Goal: Task Accomplishment & Management: Manage account settings

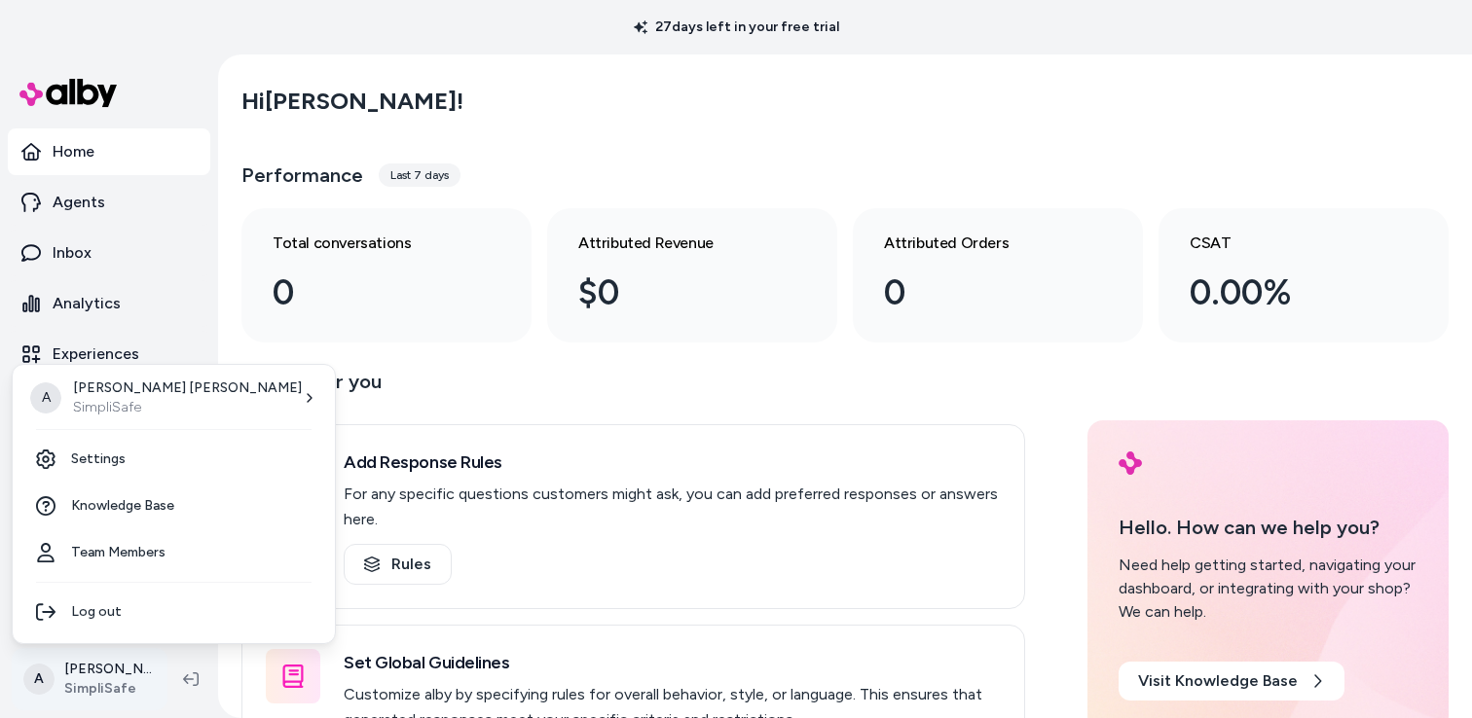
click at [98, 678] on html "27 days left in your free trial Home Agents Inbox Analytics Experiences Knowled…" at bounding box center [736, 359] width 1472 height 718
click at [128, 557] on link "Team Members" at bounding box center [173, 553] width 307 height 47
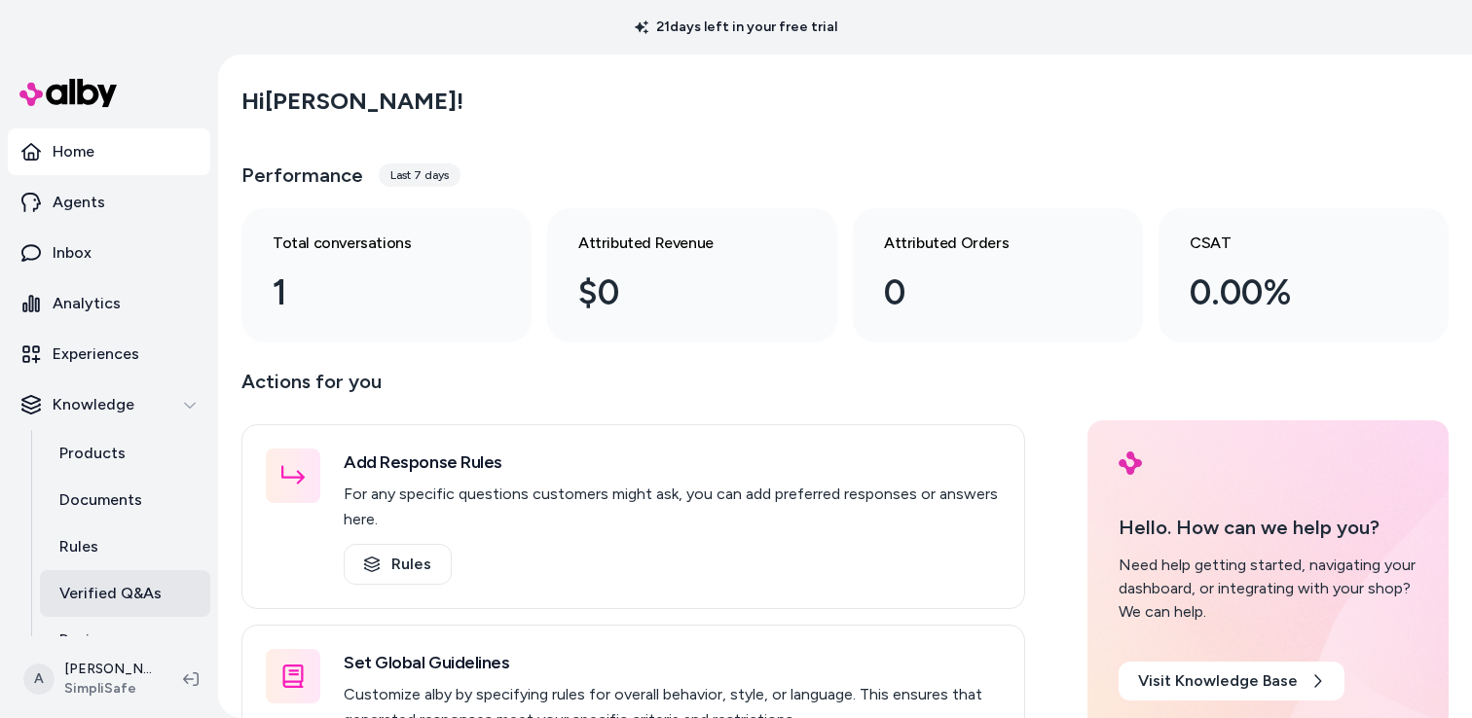
scroll to position [125, 0]
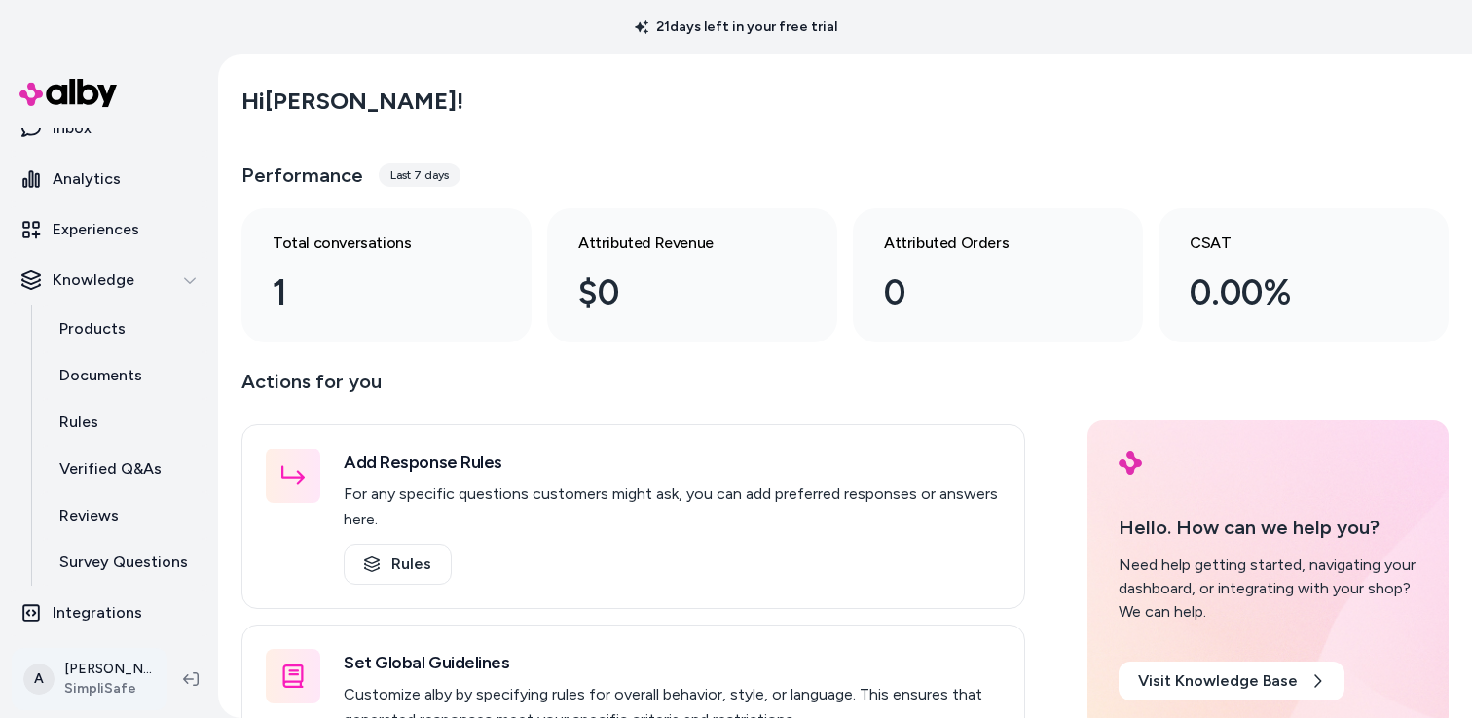
click at [105, 683] on html "21 days left in your free trial Home Agents Inbox Analytics Experiences Knowled…" at bounding box center [736, 359] width 1472 height 718
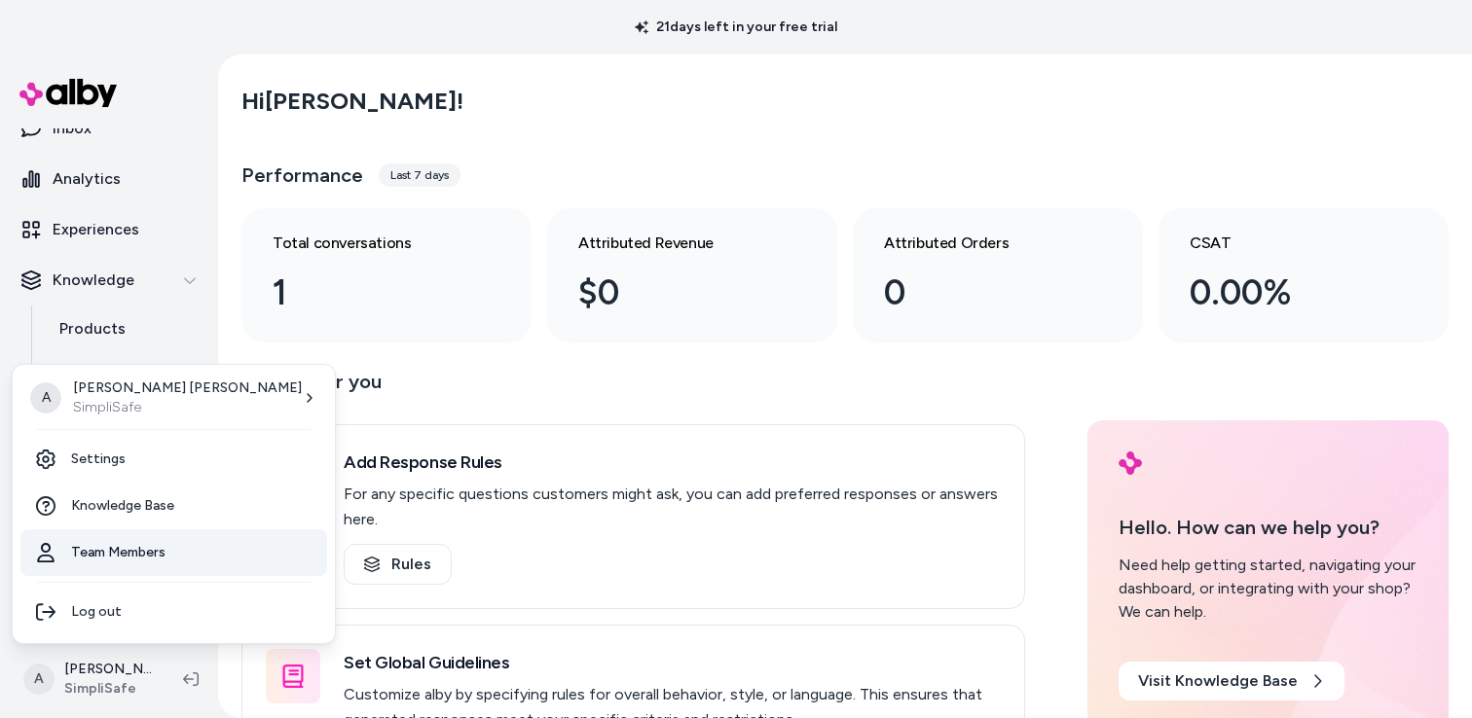
click at [113, 553] on link "Team Members" at bounding box center [173, 553] width 307 height 47
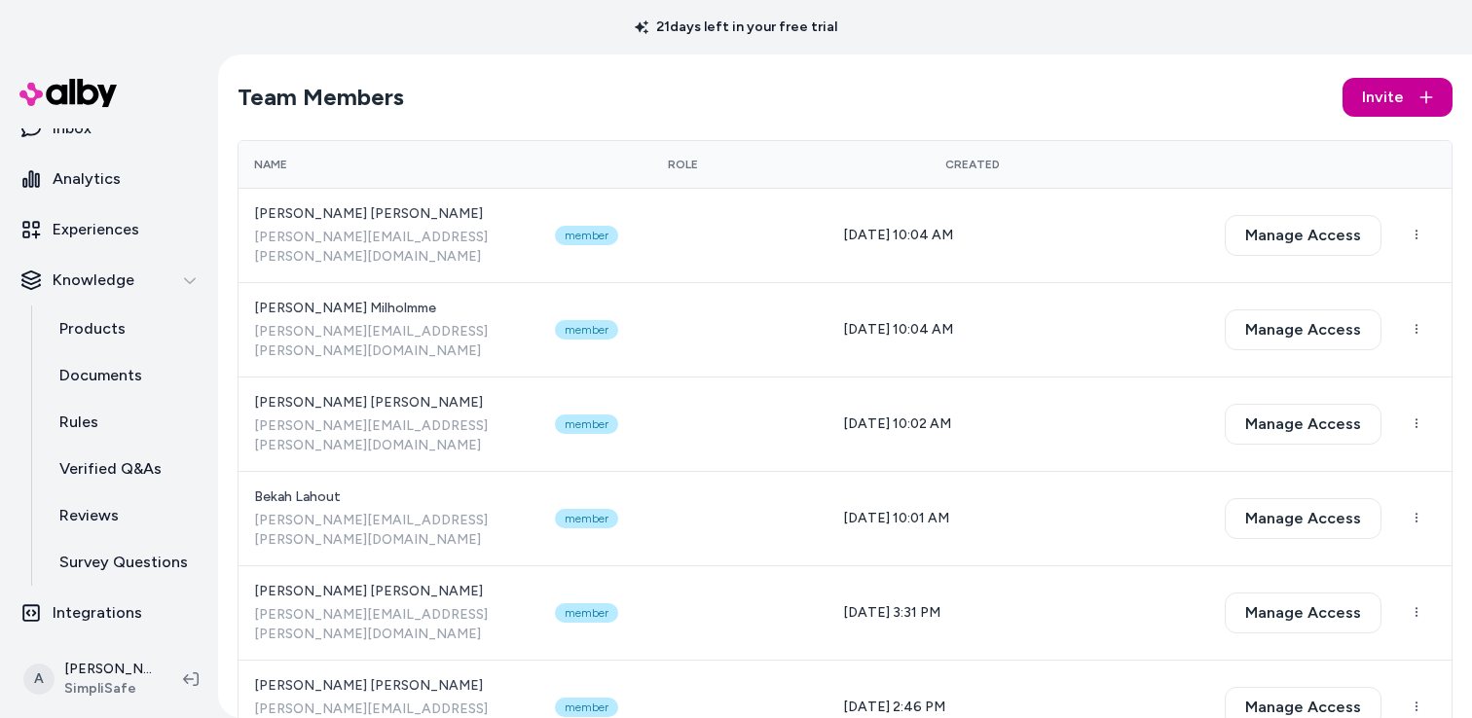
click at [1395, 106] on span "Invite" at bounding box center [1383, 97] width 42 height 23
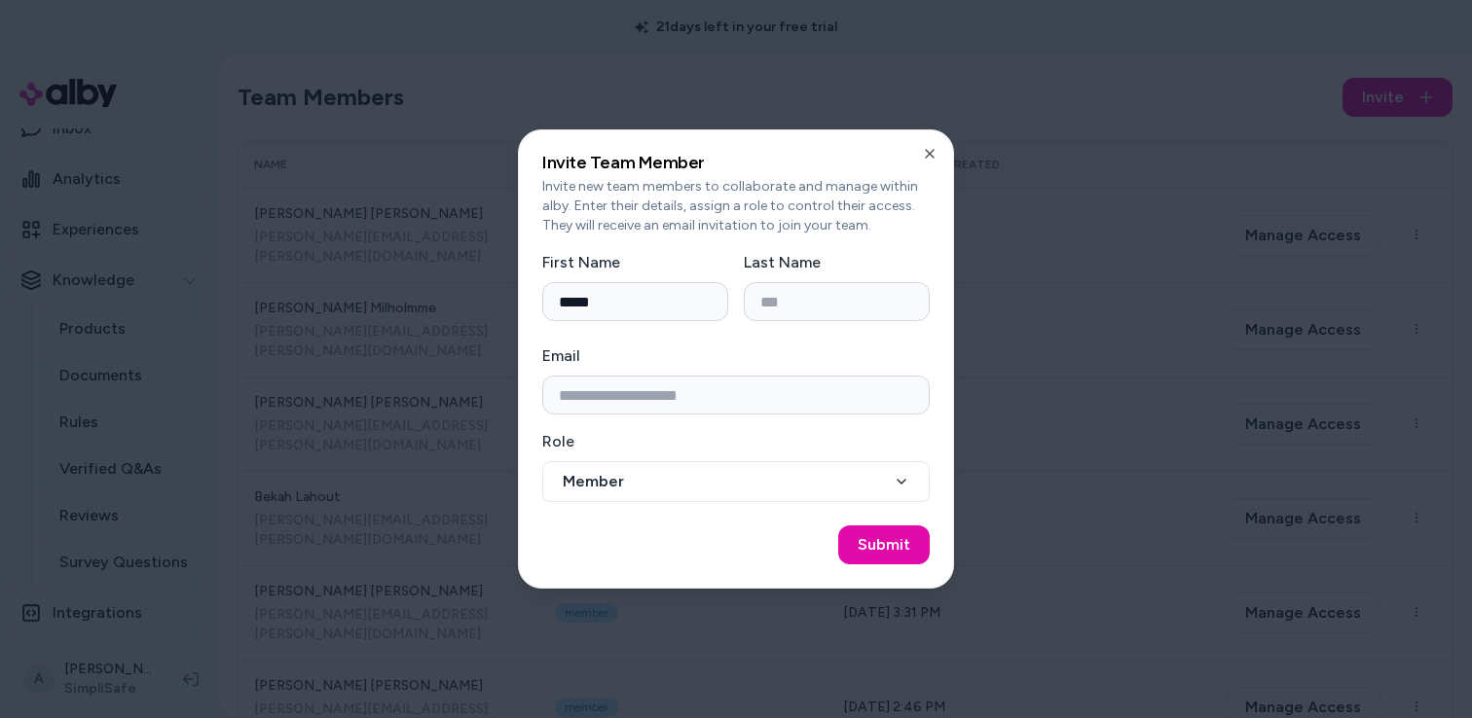
type input "*****"
paste input "**********"
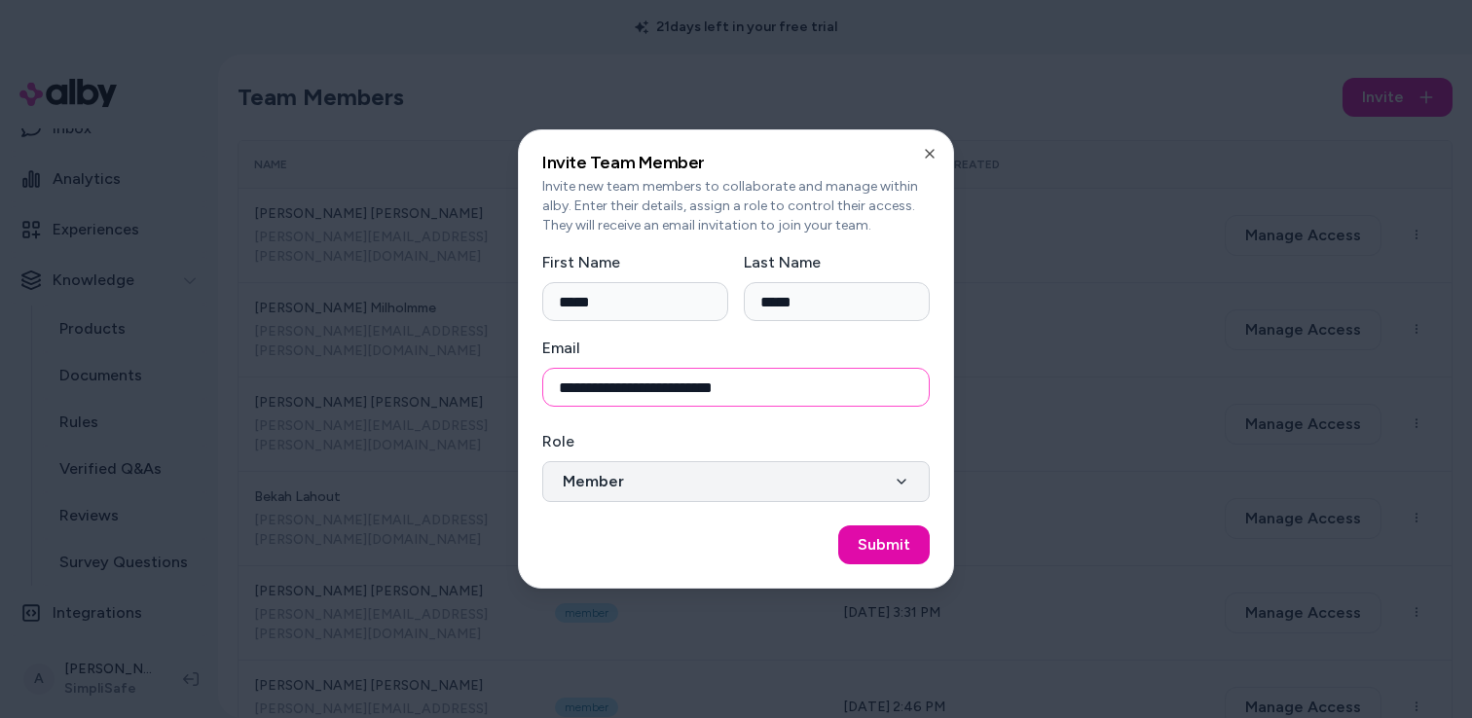
type input "**********"
click at [802, 489] on button "Member" at bounding box center [735, 481] width 387 height 41
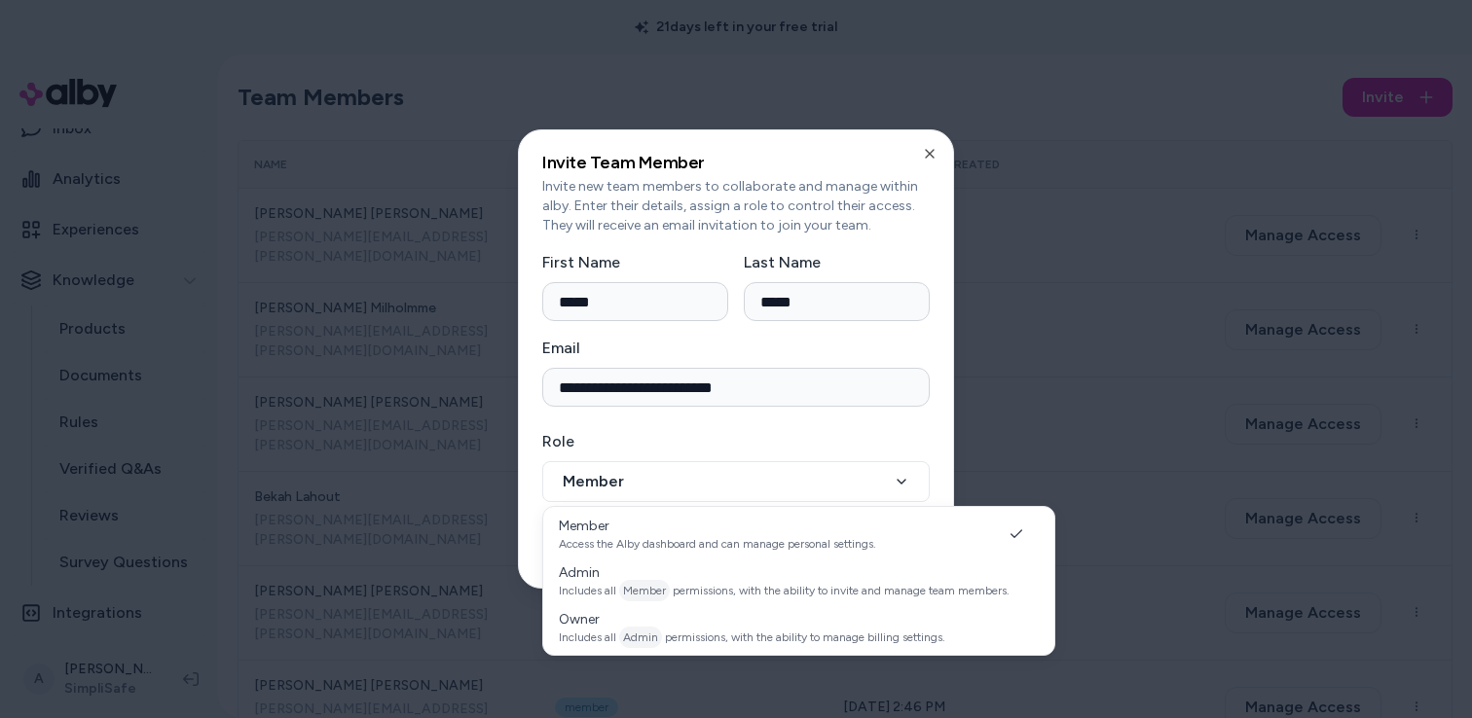
click at [791, 425] on div "**********" at bounding box center [735, 376] width 387 height 251
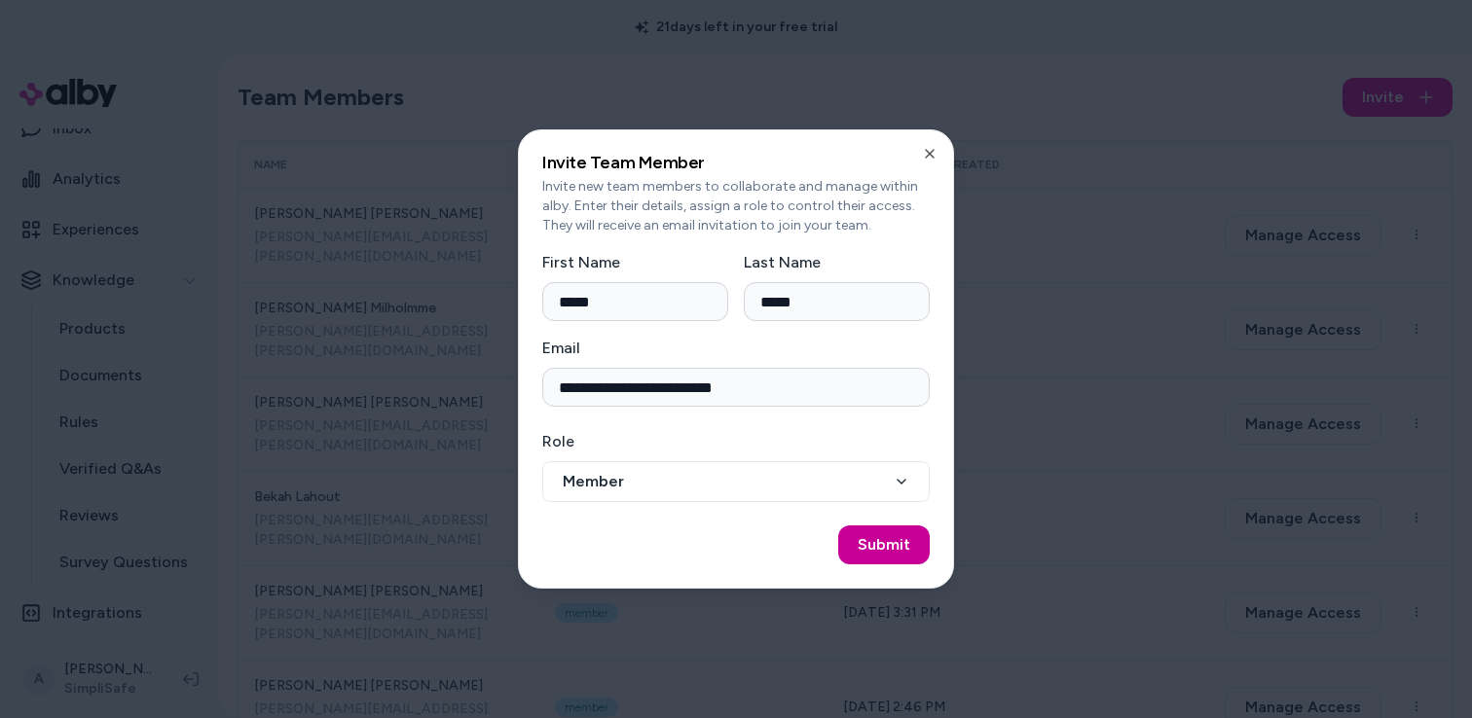
click at [887, 539] on button "Submit" at bounding box center [884, 545] width 92 height 39
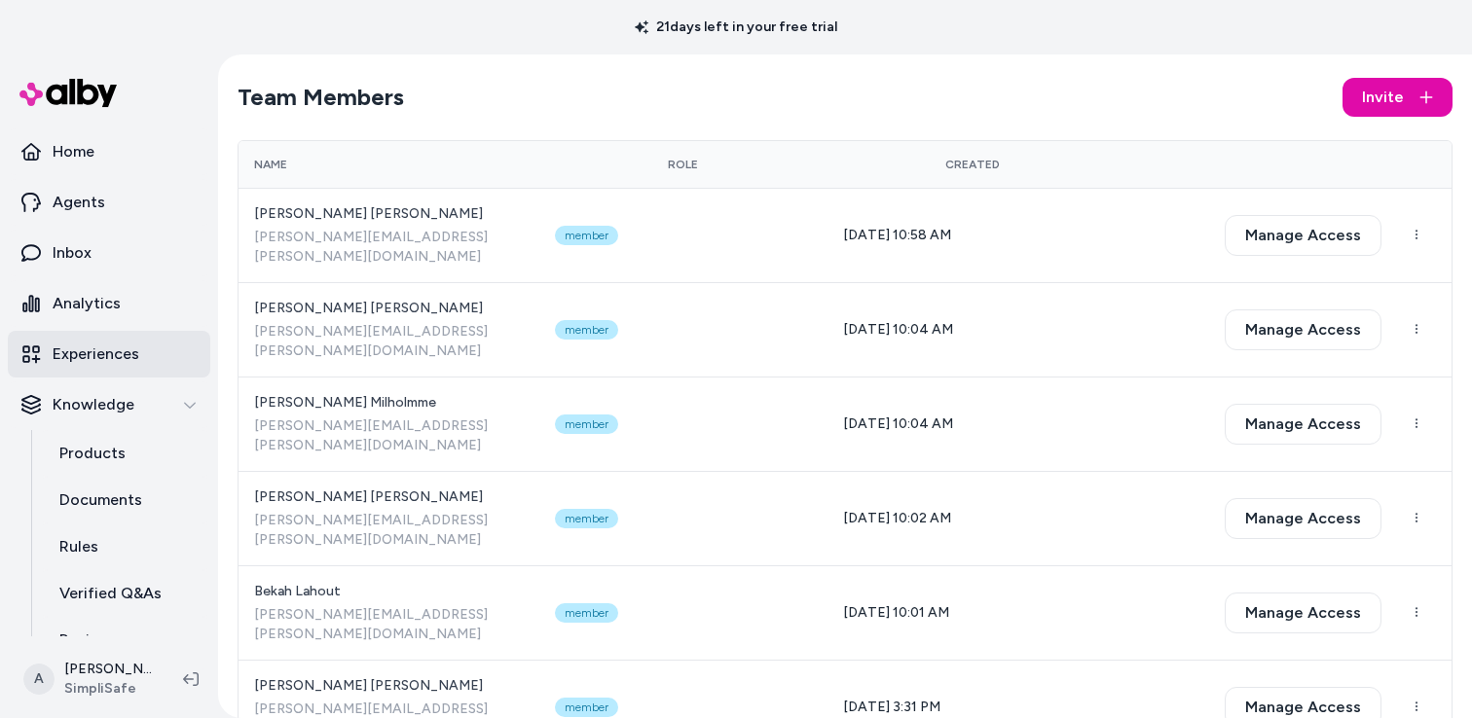
click at [79, 350] on p "Experiences" at bounding box center [96, 354] width 87 height 23
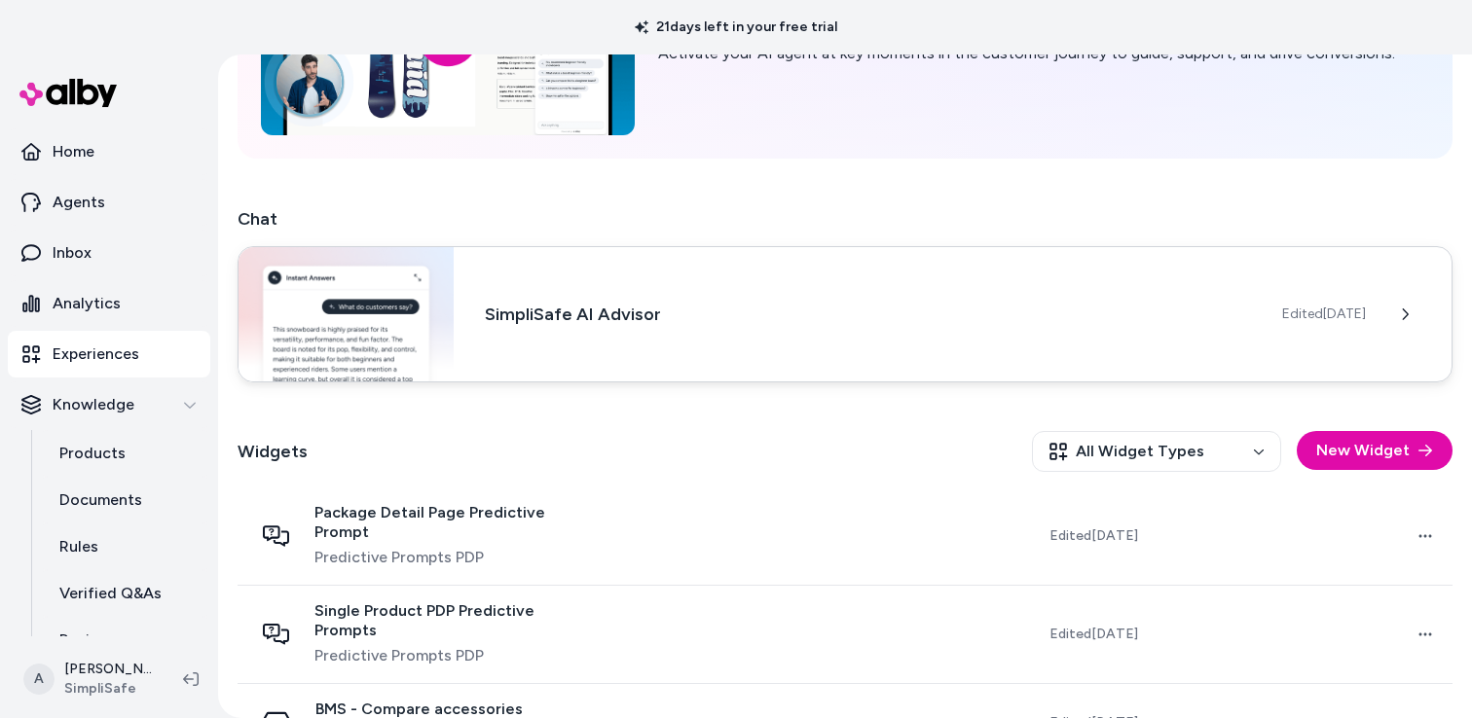
scroll to position [75, 0]
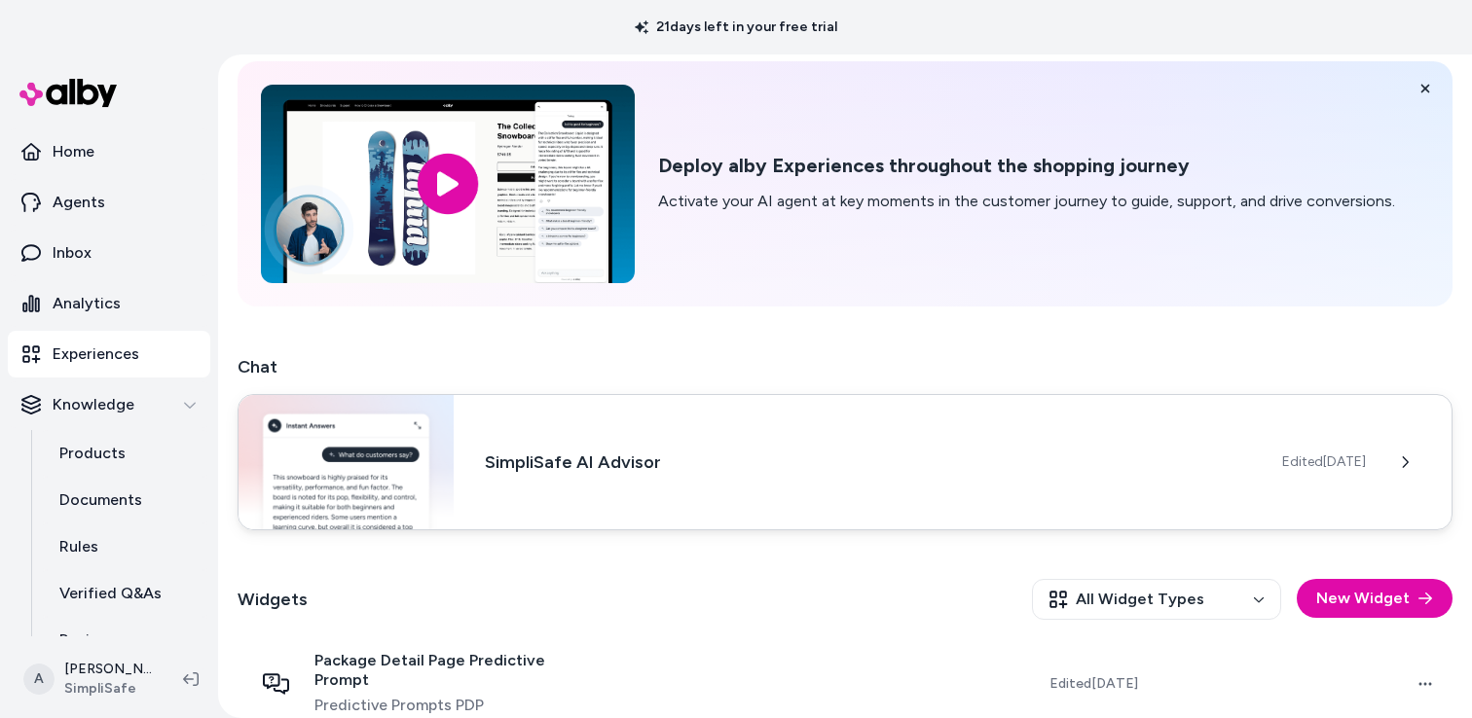
click at [1000, 456] on h3 "SimpliSafe AI Advisor" at bounding box center [868, 462] width 766 height 27
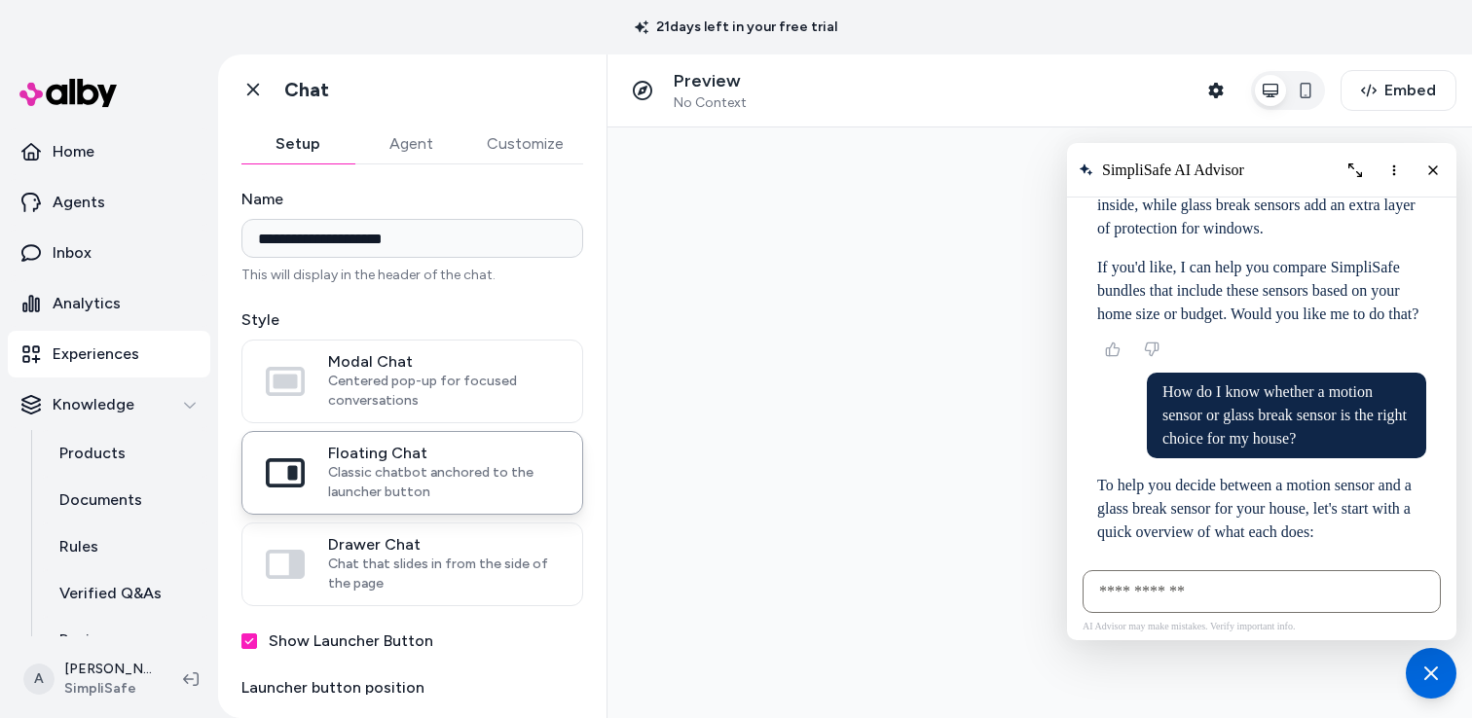
scroll to position [3911, 0]
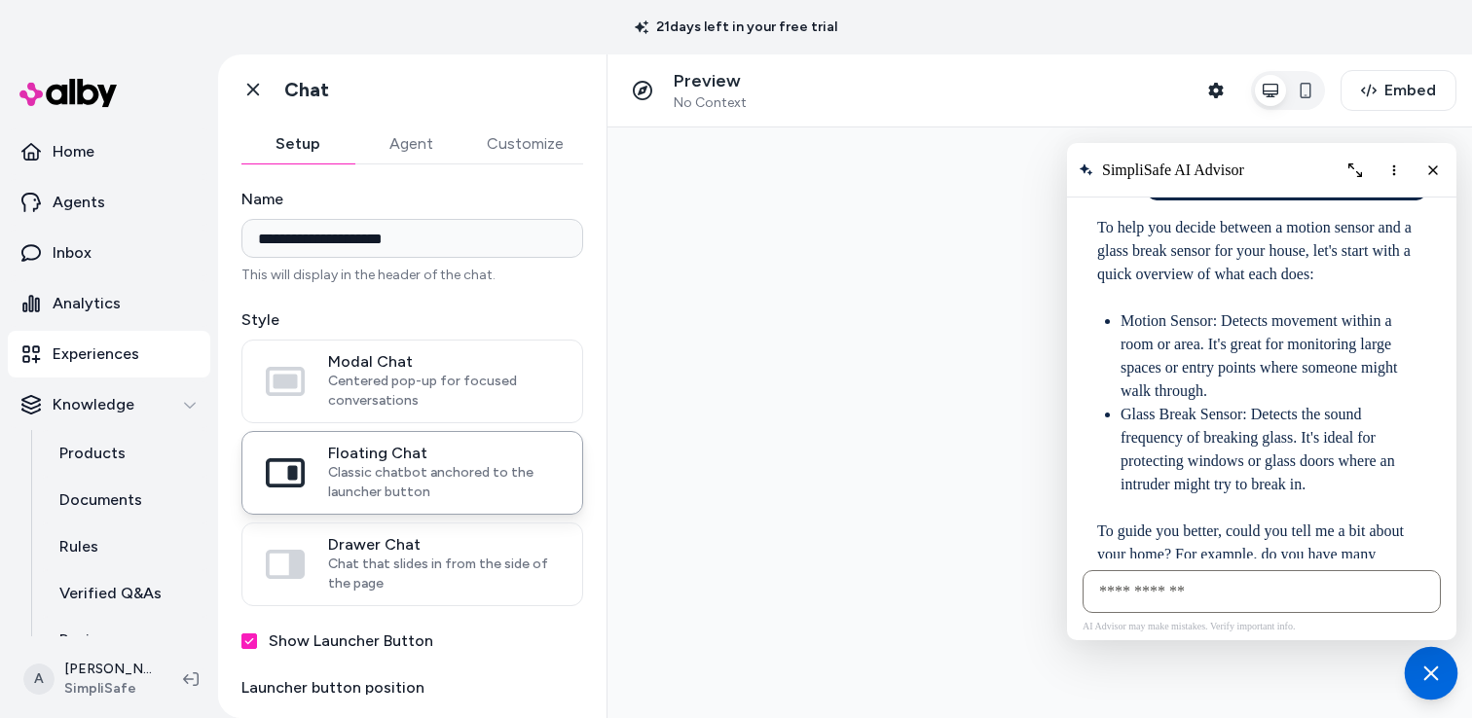
click at [1425, 668] on line "Chat with our AI assistant" at bounding box center [1431, 674] width 13 height 13
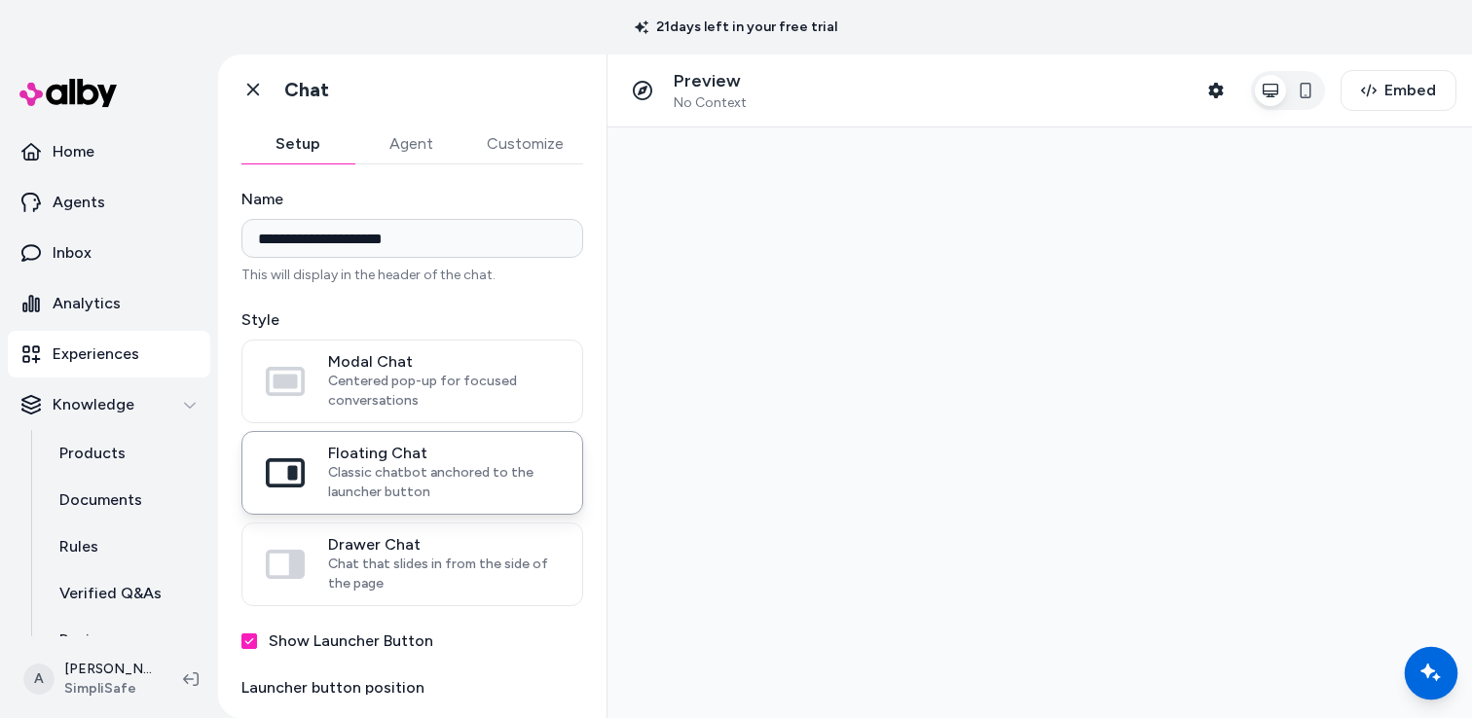
click at [1432, 676] on line "Chat with our AI assistant" at bounding box center [1431, 674] width 6 height 6
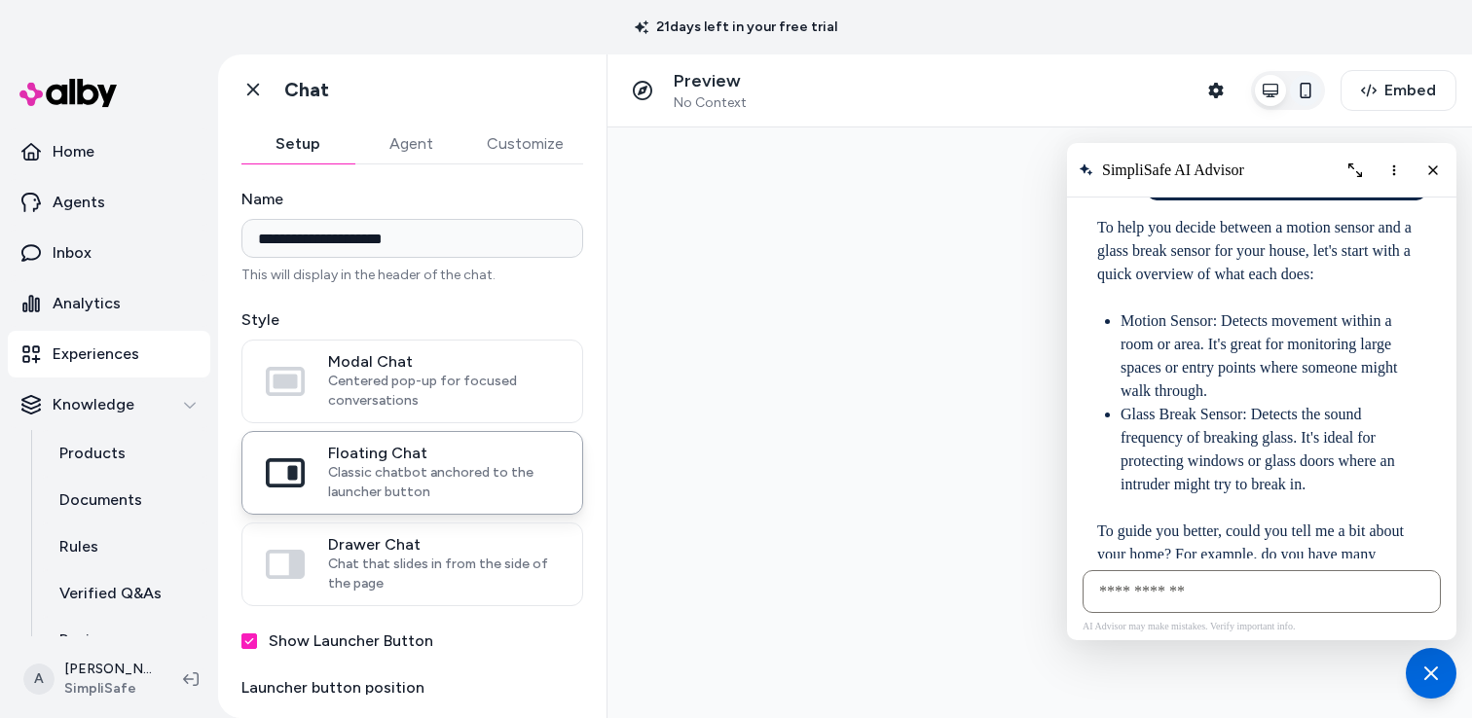
click at [1305, 91] on icon "button" at bounding box center [1306, 91] width 16 height 16
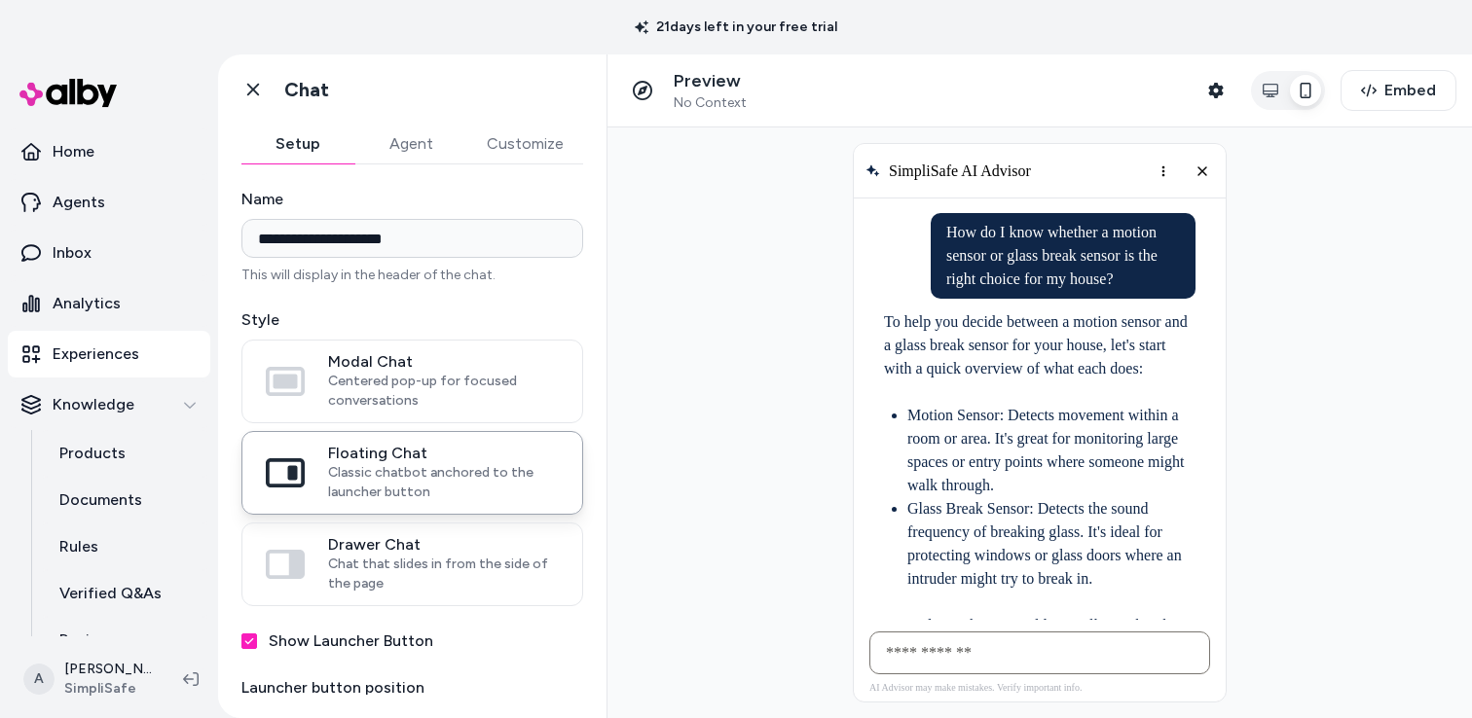
scroll to position [3874, 0]
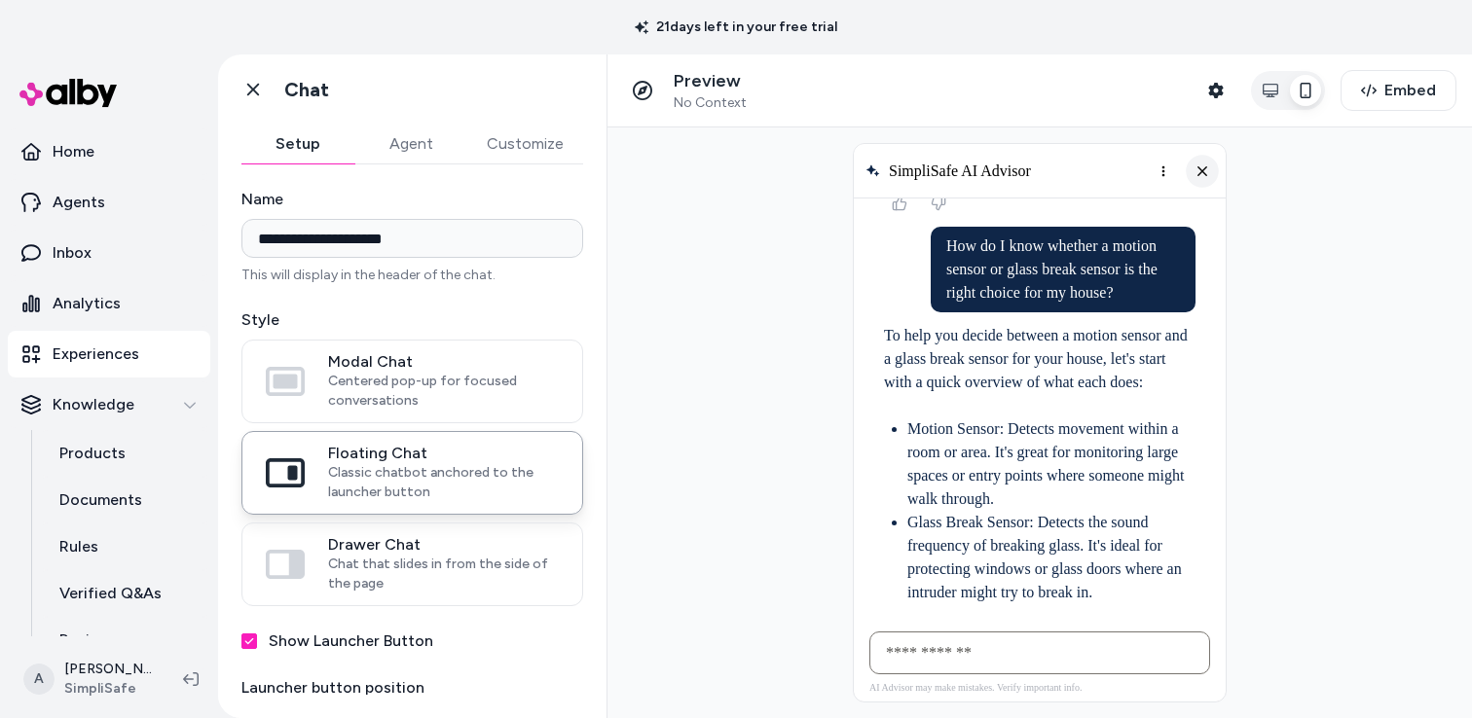
click at [1198, 168] on icon "Close chat" at bounding box center [1202, 170] width 17 height 17
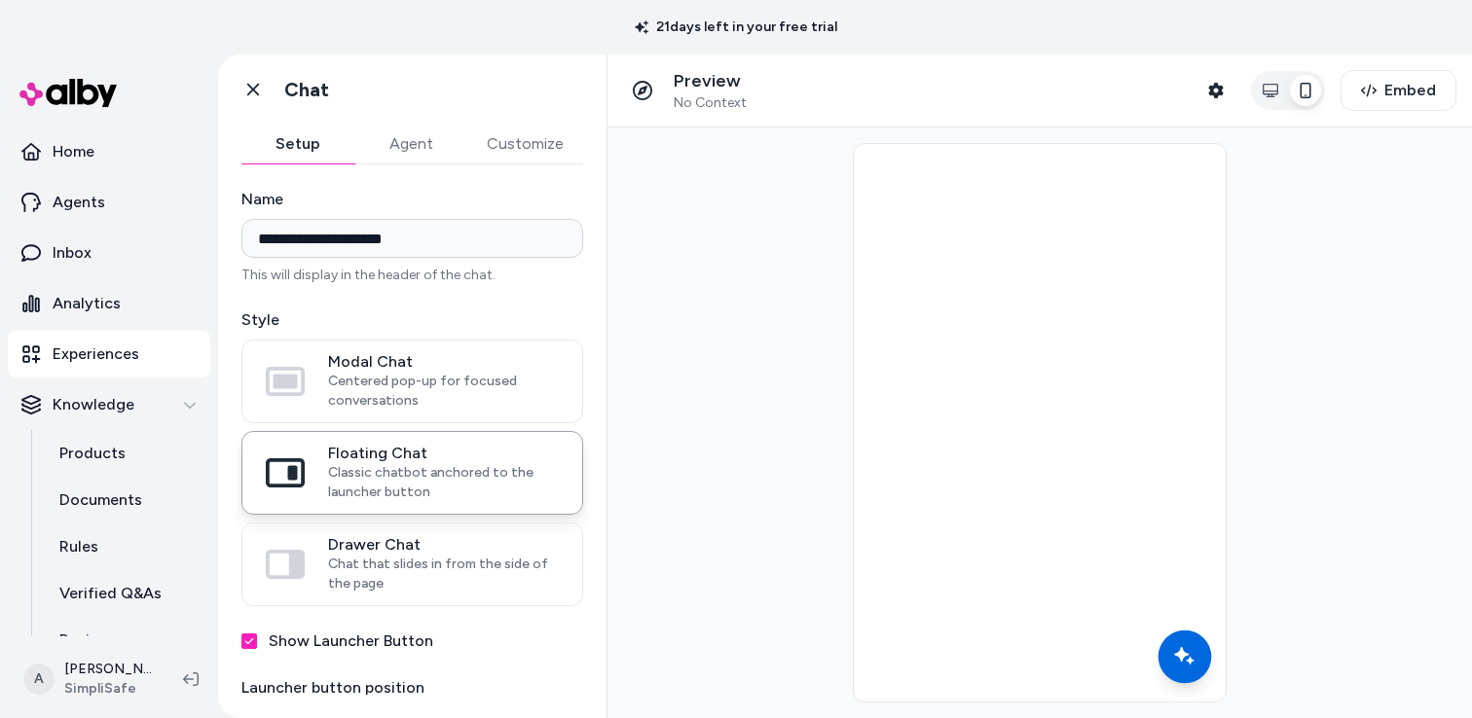
click at [1181, 650] on icon "Chat with our AI assistant" at bounding box center [1184, 656] width 13 height 13
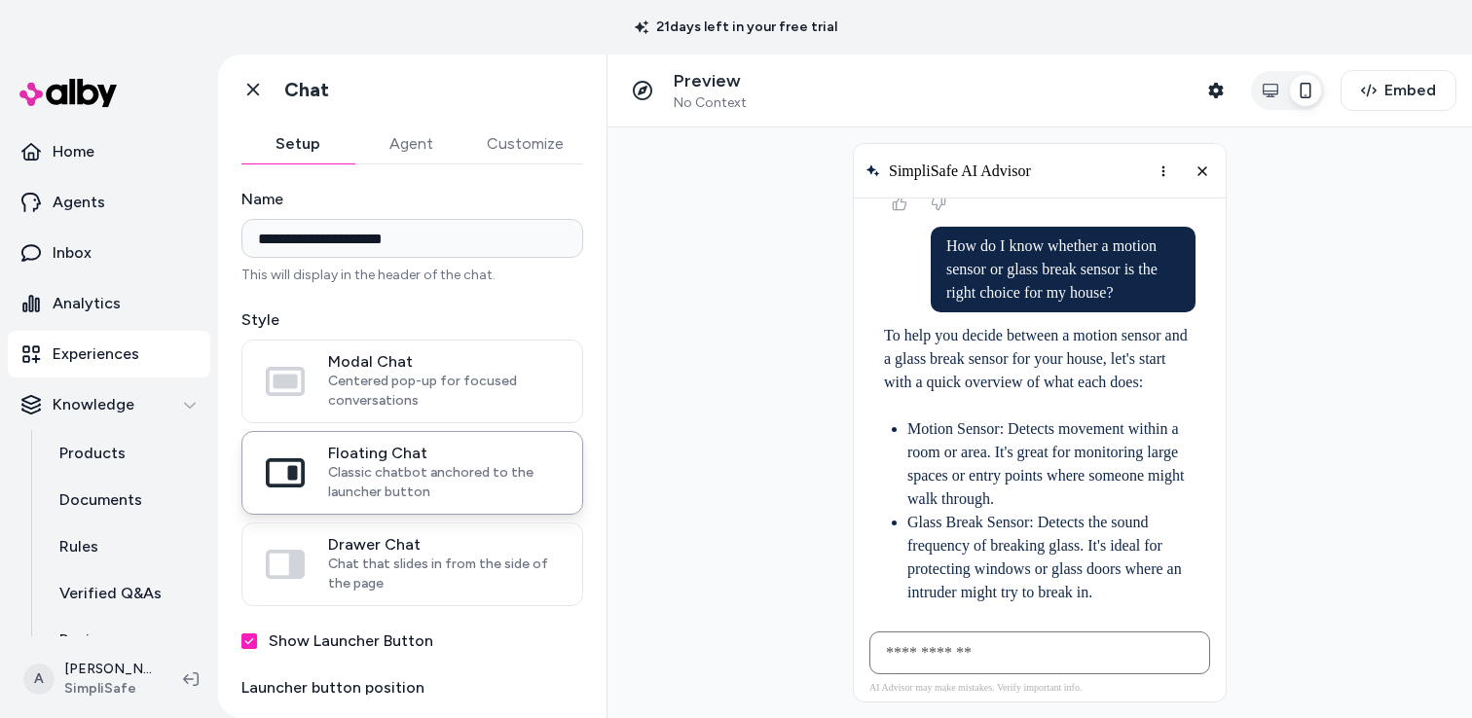
click at [1165, 165] on icon "More options" at bounding box center [1163, 171] width 16 height 16
click at [1276, 98] on button "button" at bounding box center [1270, 90] width 31 height 31
click at [1271, 91] on icon "button" at bounding box center [1271, 91] width 16 height 14
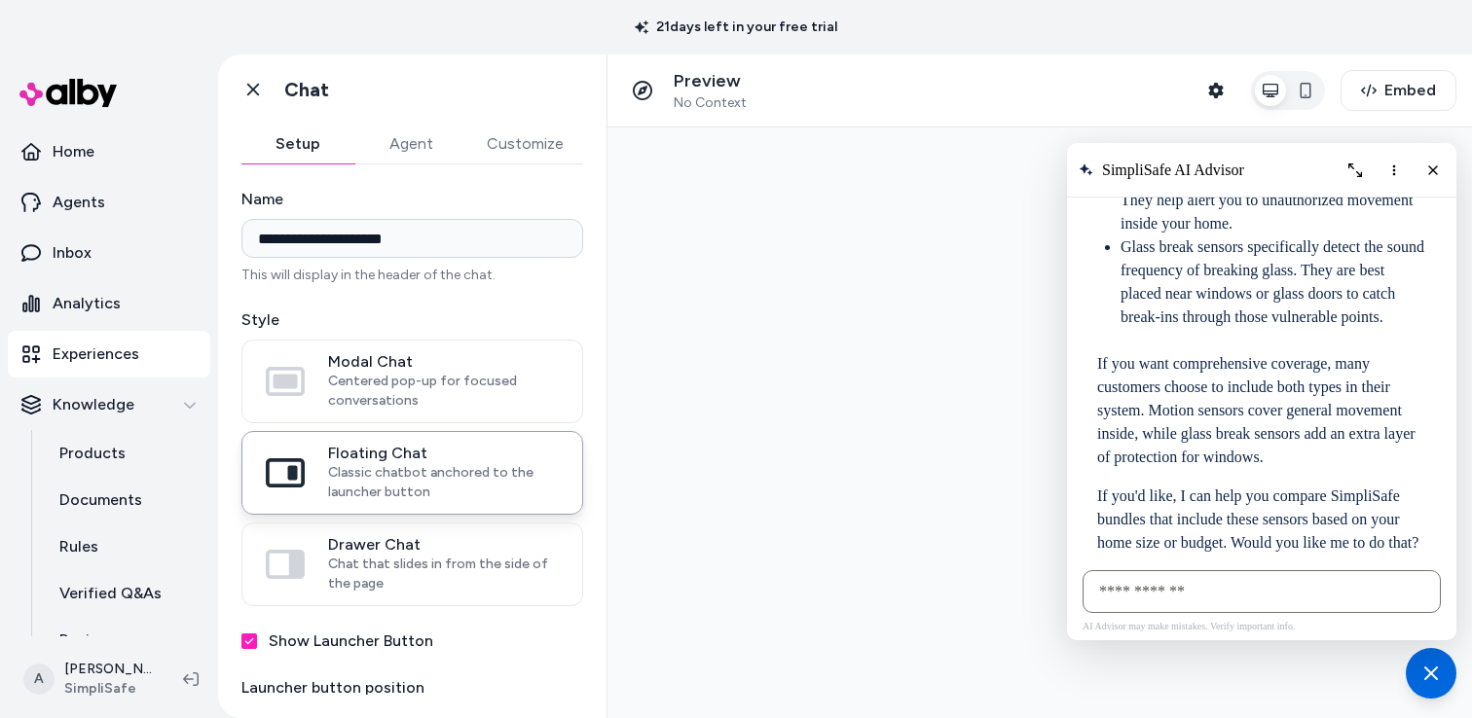
scroll to position [3897, 0]
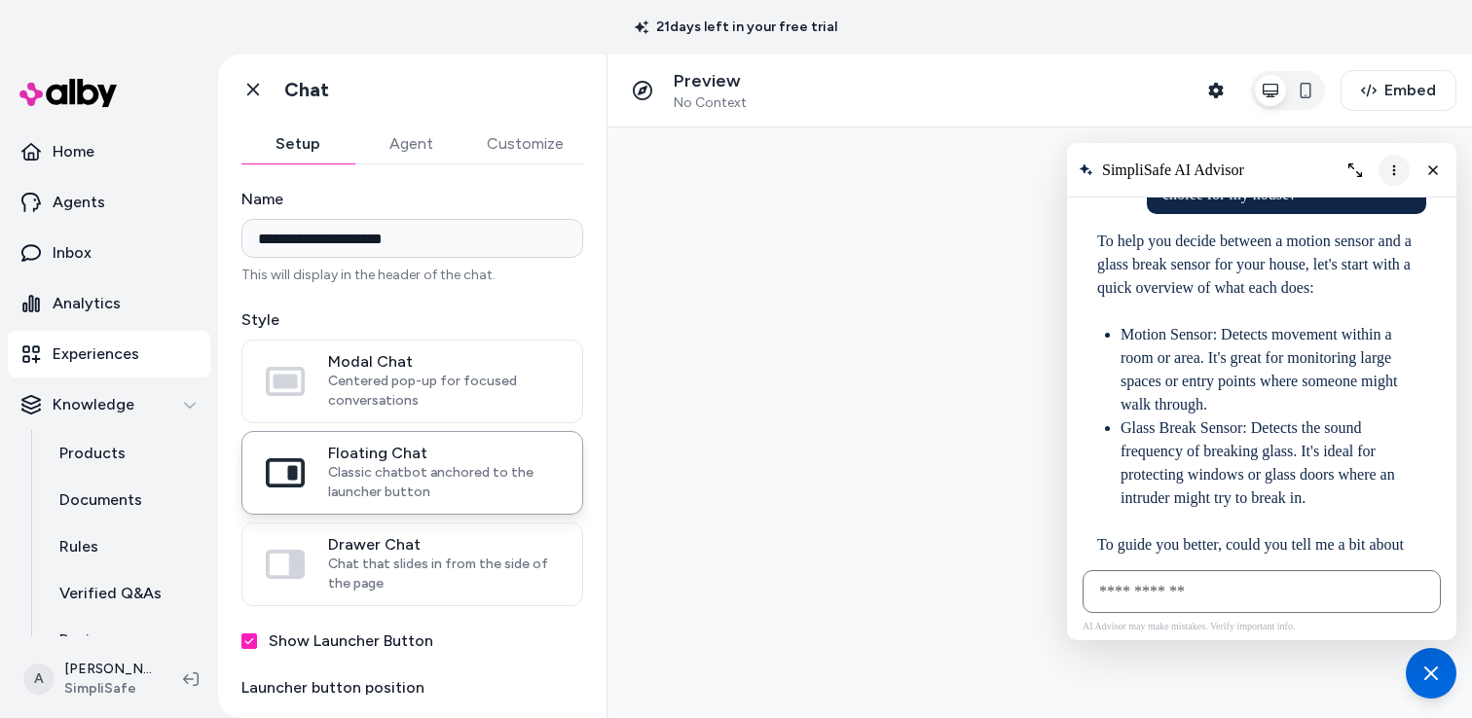
click at [1397, 160] on button "More options" at bounding box center [1394, 170] width 31 height 31
click at [1346, 208] on span "Clear conversation" at bounding box center [1318, 210] width 102 height 16
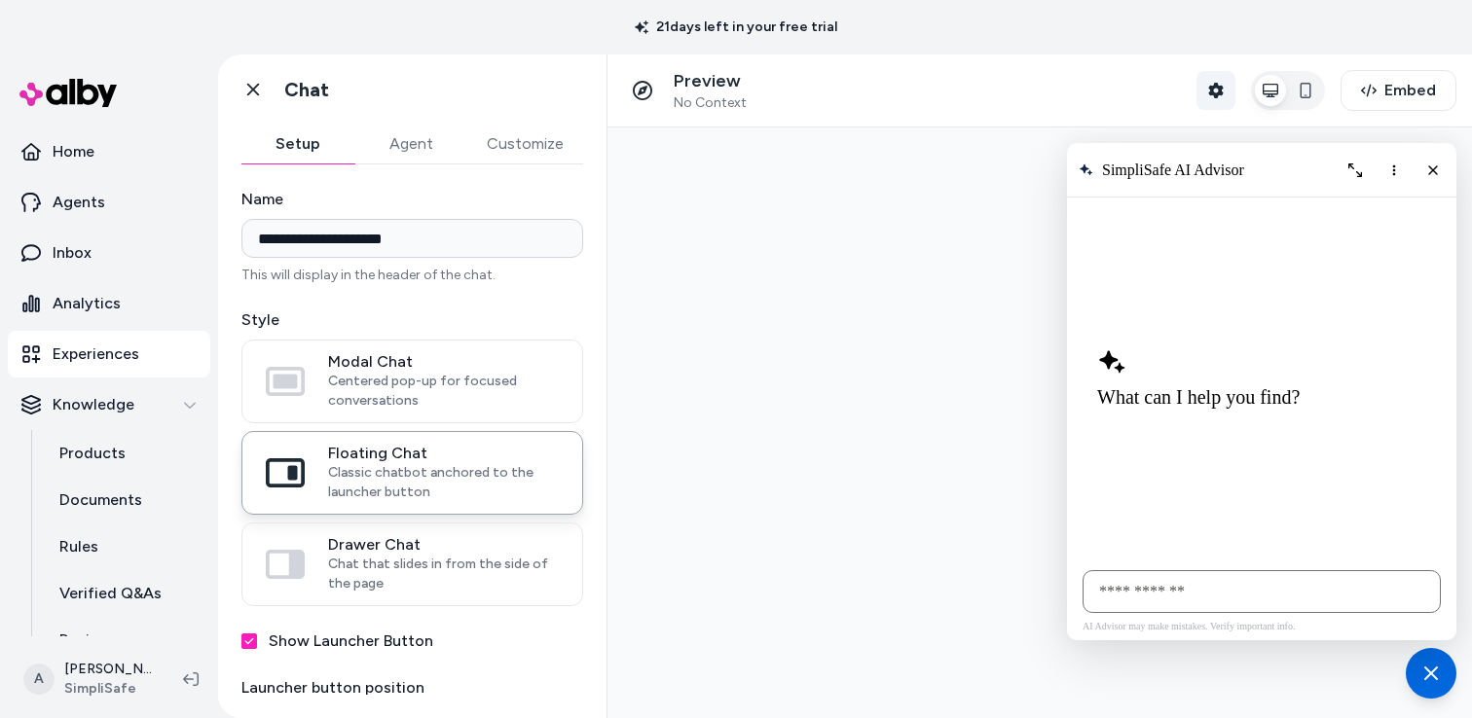
scroll to position [0, 0]
click at [1220, 92] on icon "button" at bounding box center [1215, 91] width 15 height 16
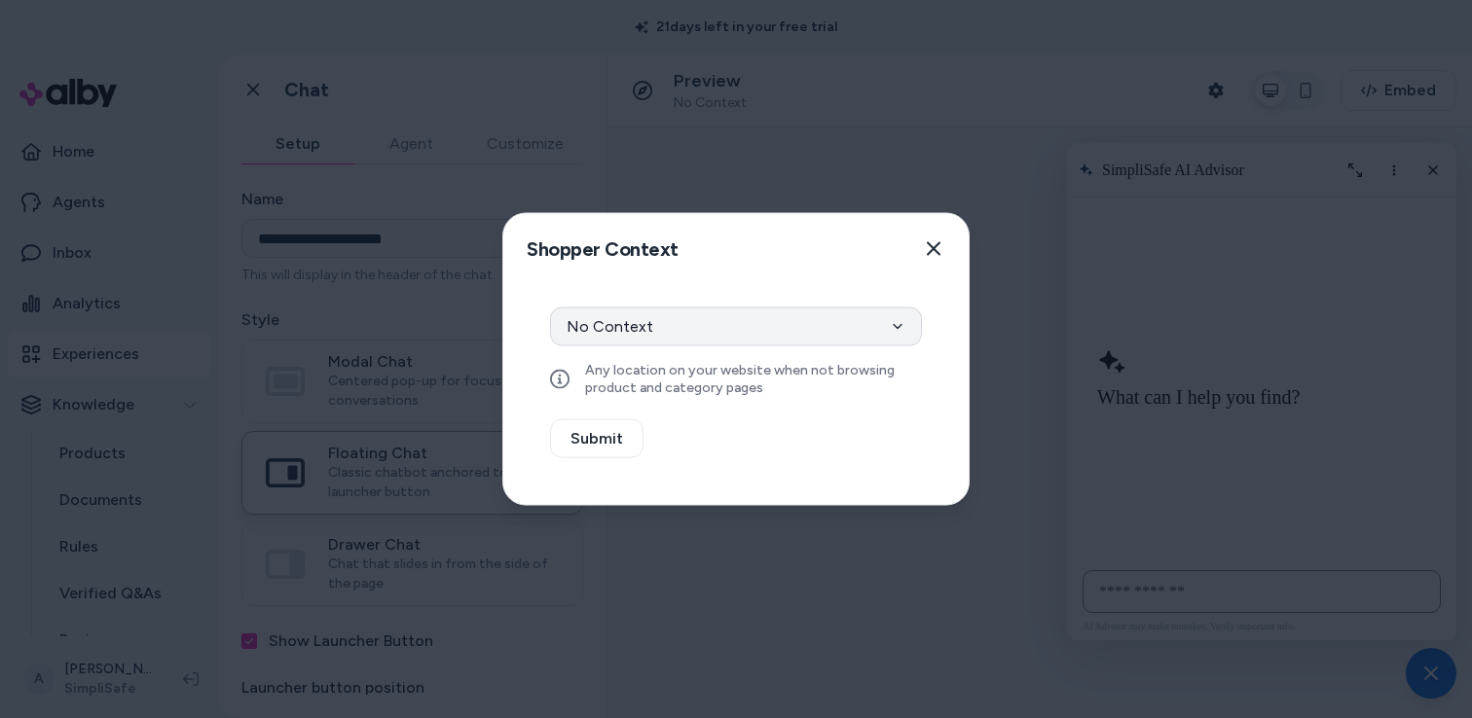
click at [848, 330] on button "No Context" at bounding box center [736, 327] width 372 height 39
click at [936, 247] on icon "button" at bounding box center [934, 249] width 14 height 14
